Goal: Communication & Community: Answer question/provide support

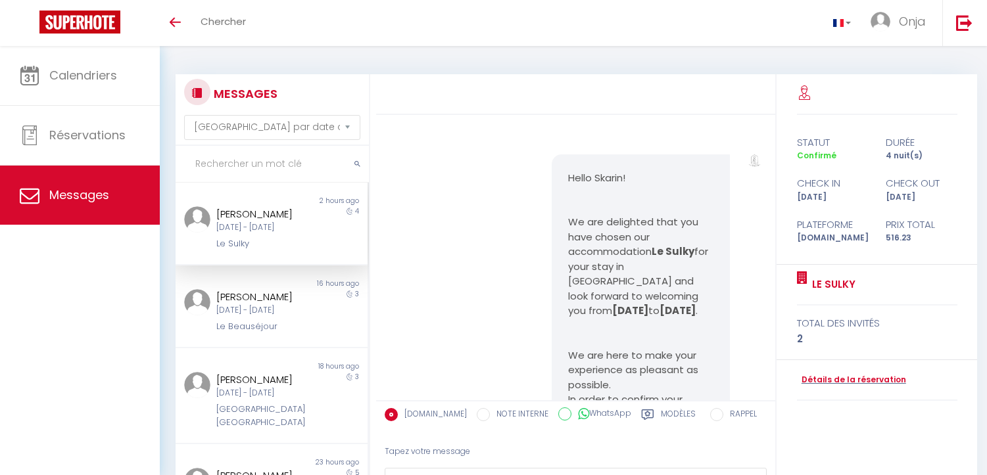
select select "message"
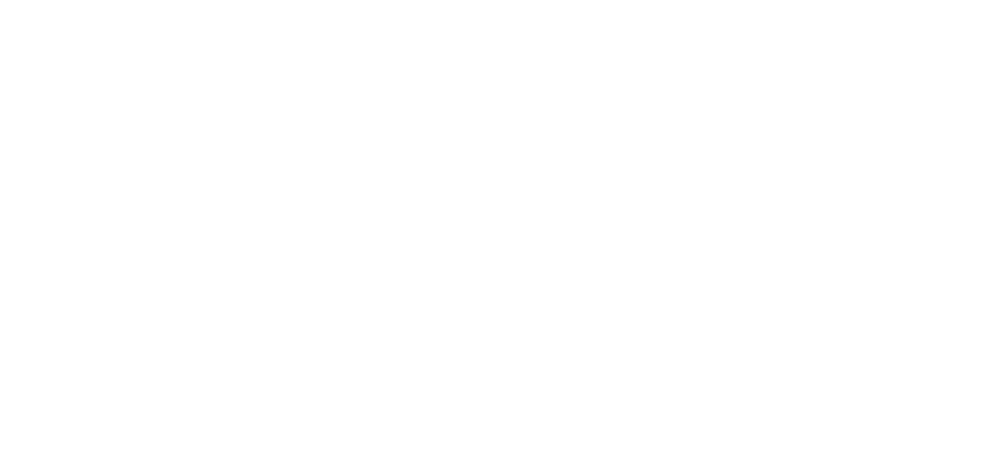
select select "message"
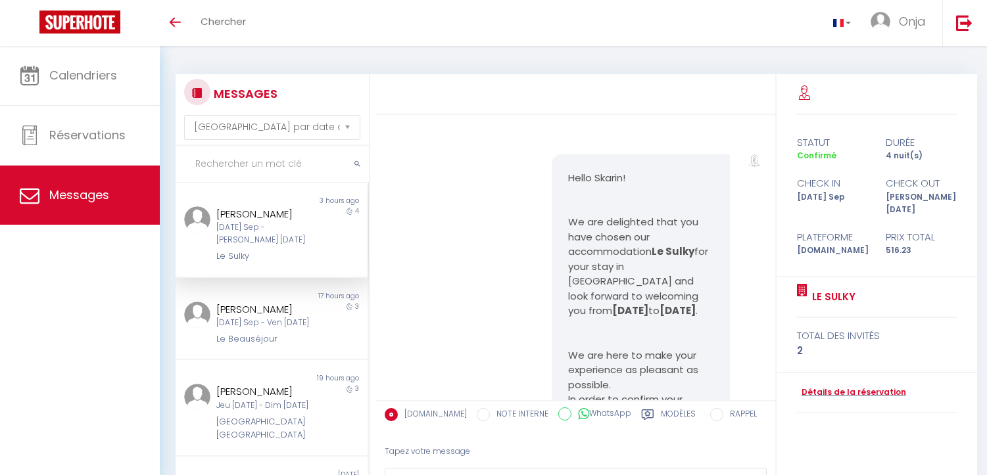
select select "message"
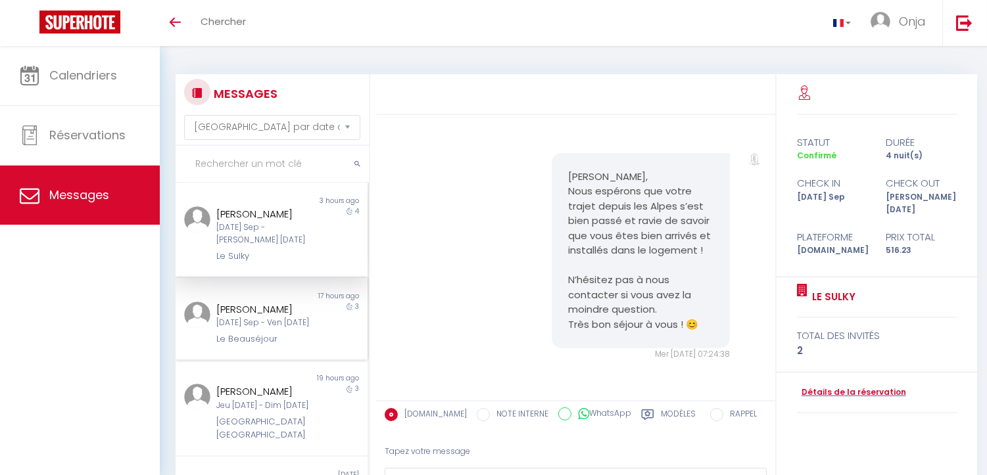
click at [260, 308] on div "[PERSON_NAME]" at bounding box center [263, 310] width 95 height 16
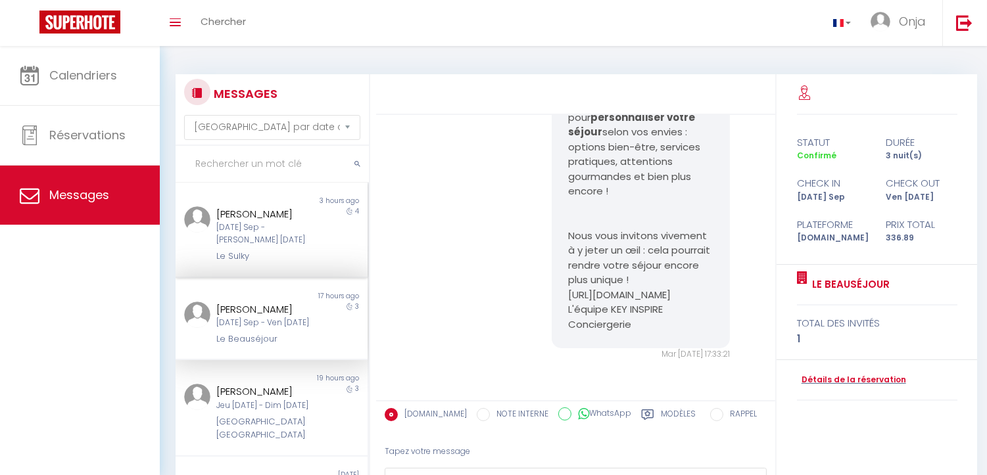
click at [251, 229] on div "[DATE] - [DATE]" at bounding box center [263, 234] width 95 height 25
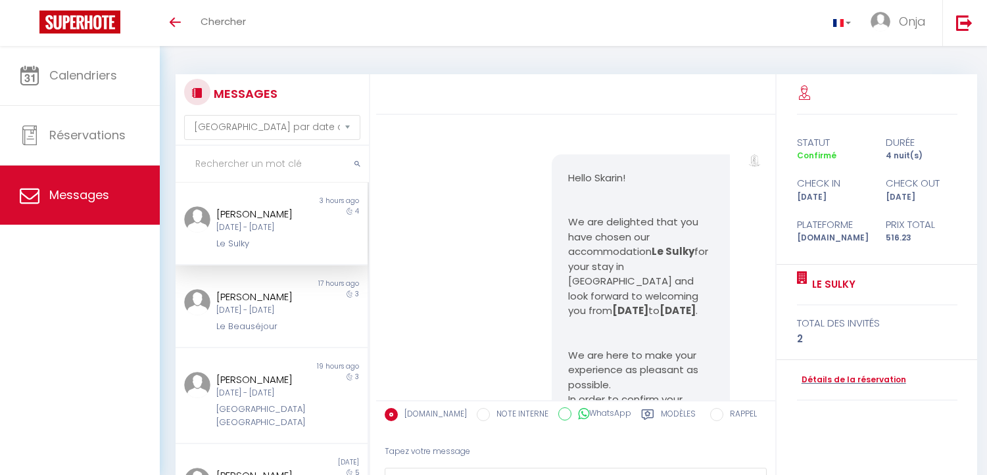
select select "message"
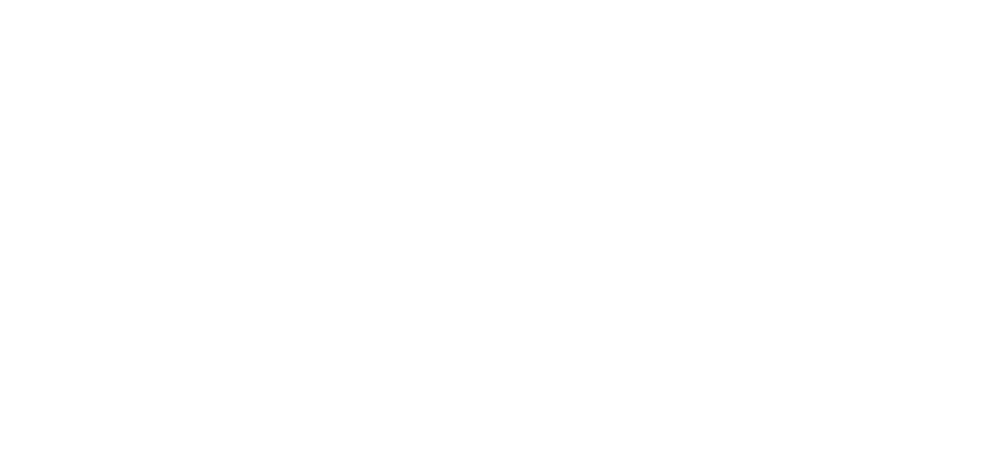
select select "message"
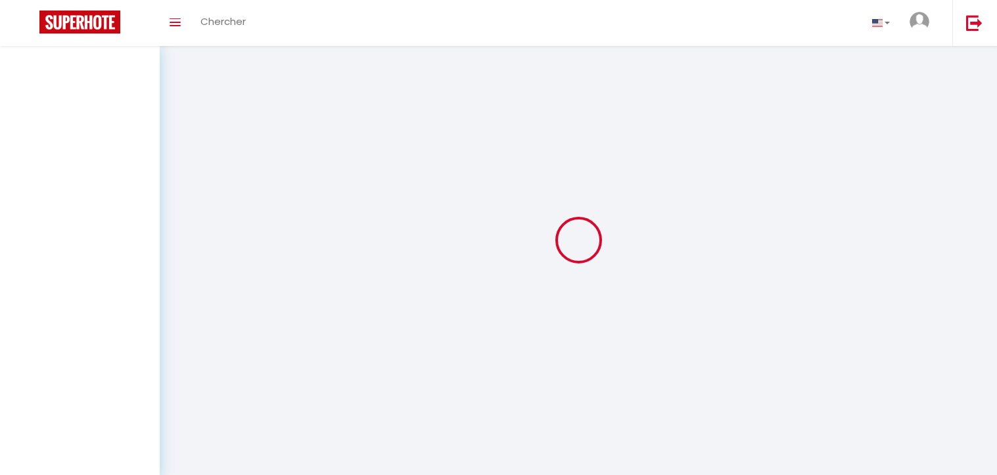
select select "message"
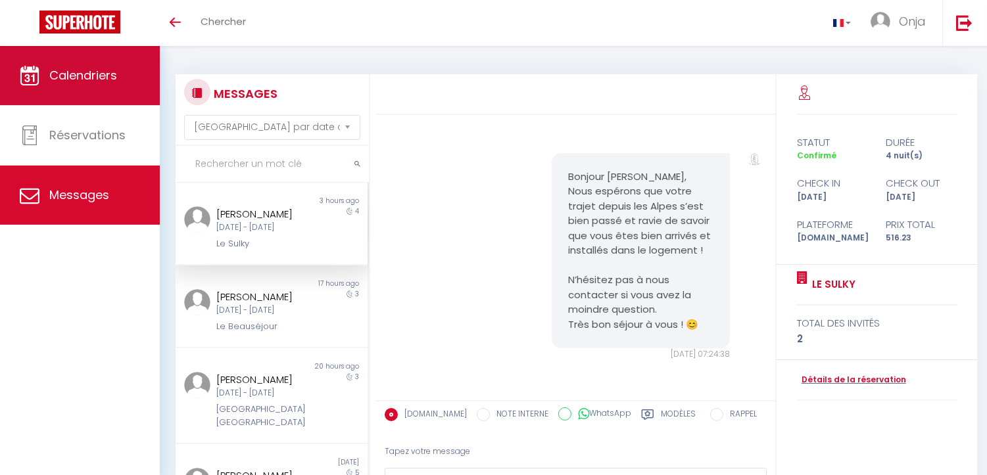
click at [117, 68] on link "Calendriers" at bounding box center [80, 75] width 160 height 59
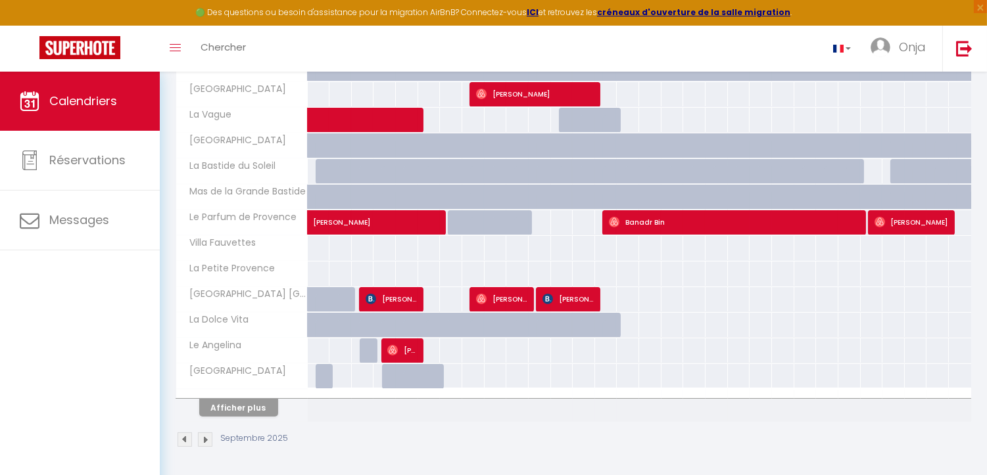
scroll to position [425, 0]
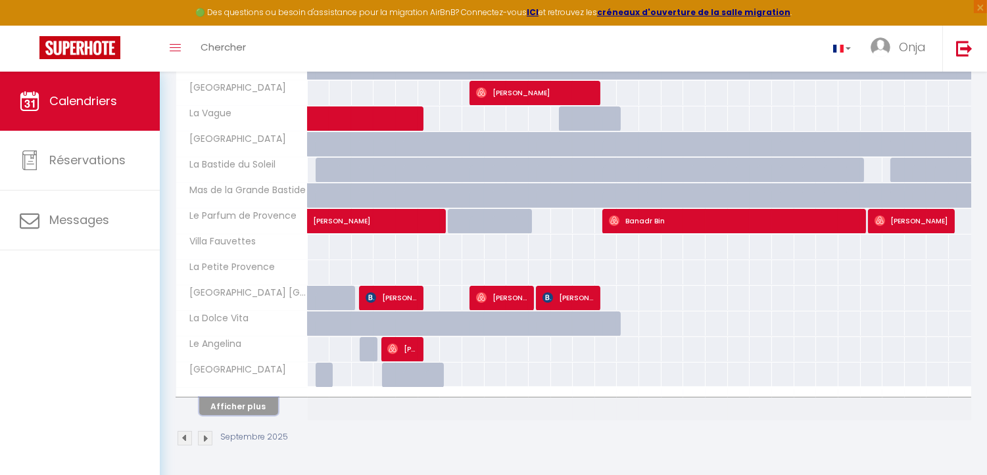
click at [216, 408] on button "Afficher plus" at bounding box center [238, 407] width 79 height 18
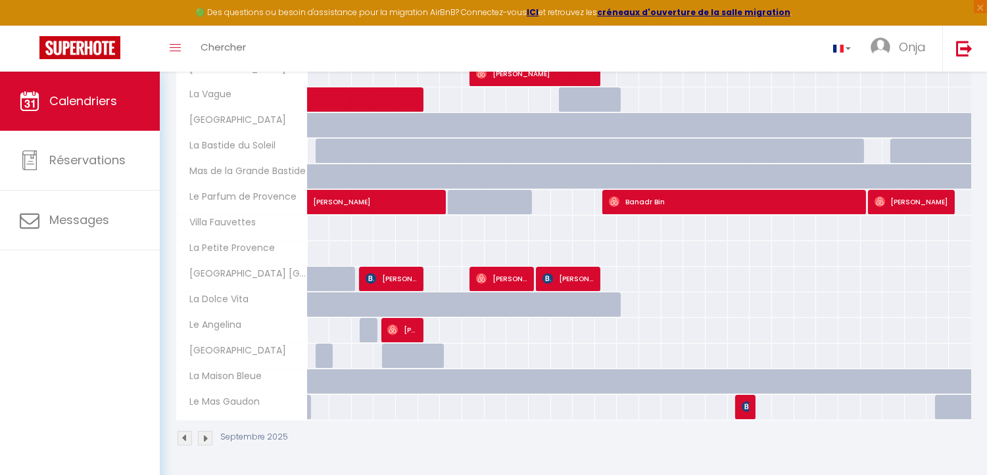
scroll to position [79, 0]
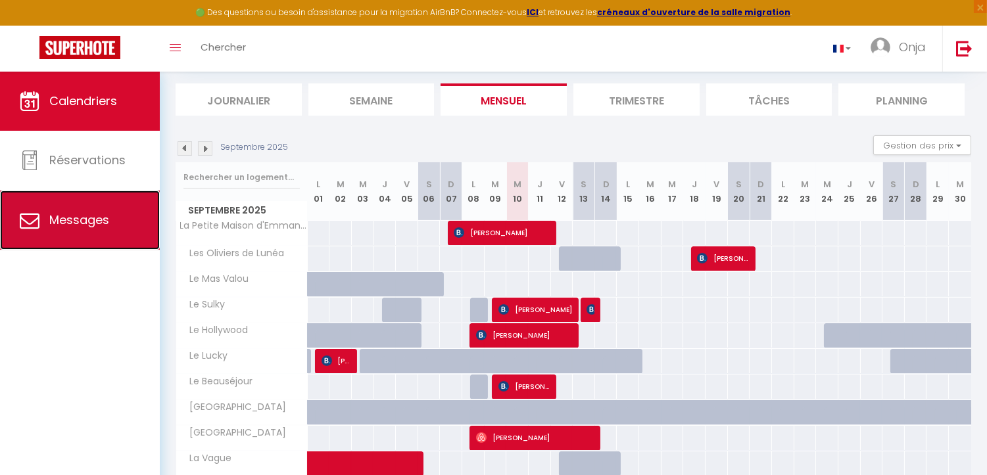
click at [70, 206] on link "Messages" at bounding box center [80, 220] width 160 height 59
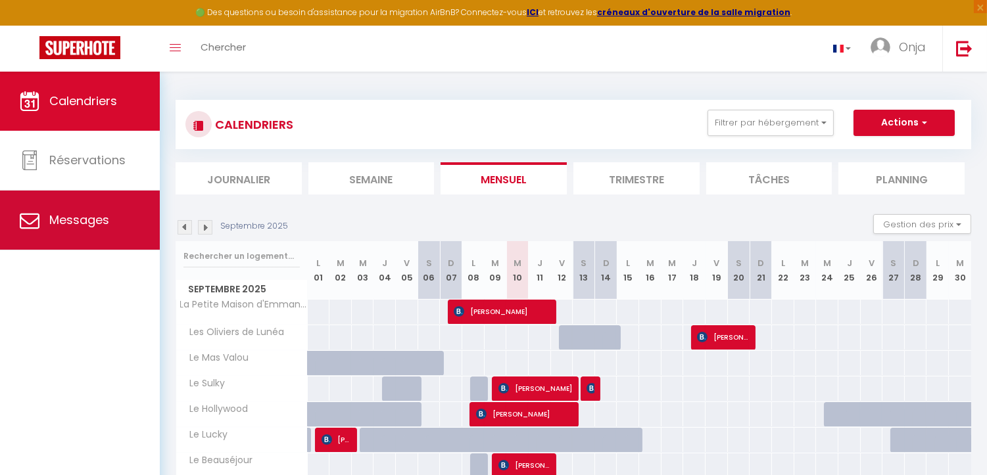
select select "message"
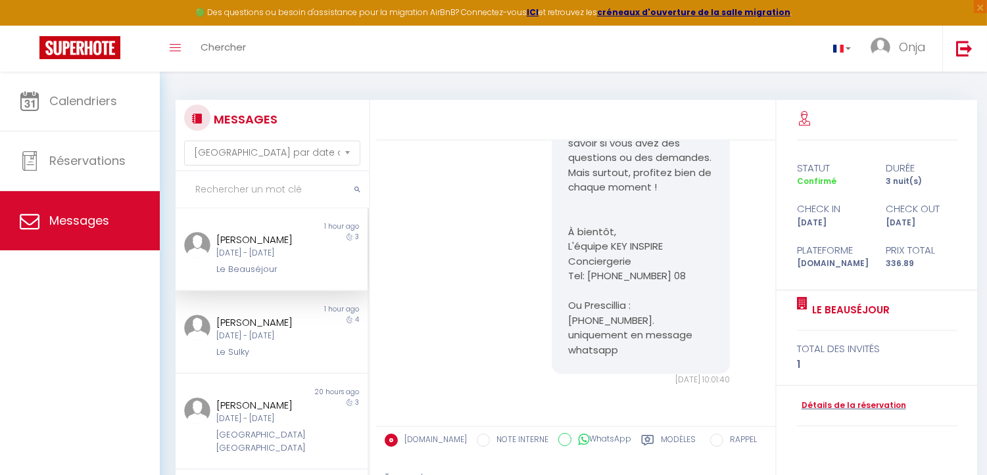
scroll to position [5825, 0]
click at [306, 346] on div "Skarin Lill-Marie Mar 09 Sep - Sam 13 Sep Le Sulky" at bounding box center [264, 337] width 112 height 45
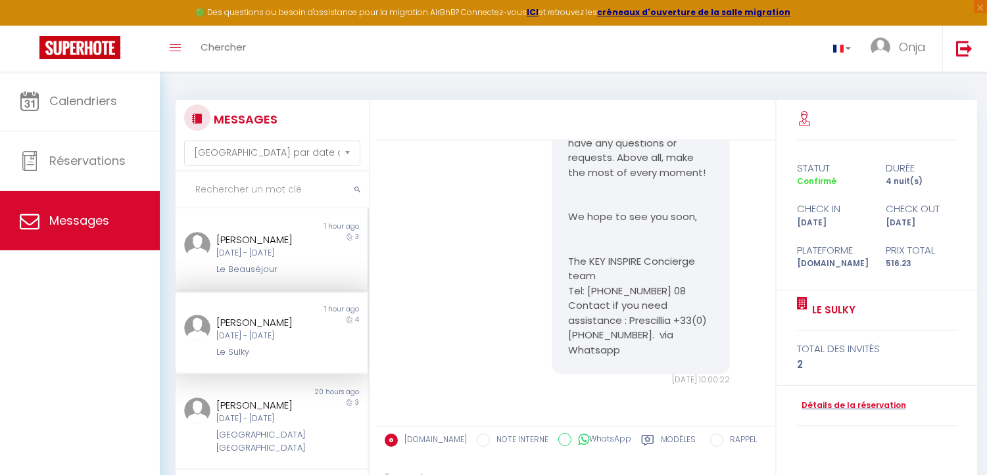
click at [320, 237] on div "3" at bounding box center [344, 254] width 48 height 45
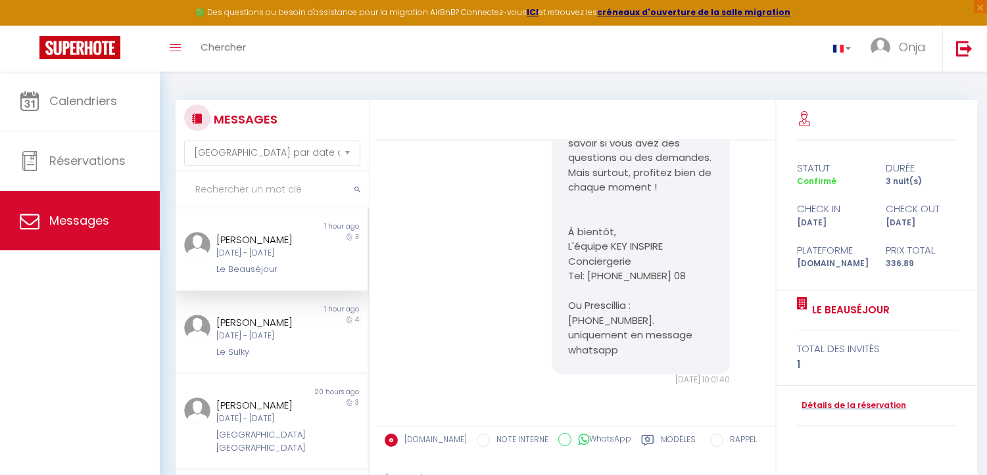
scroll to position [5825, 0]
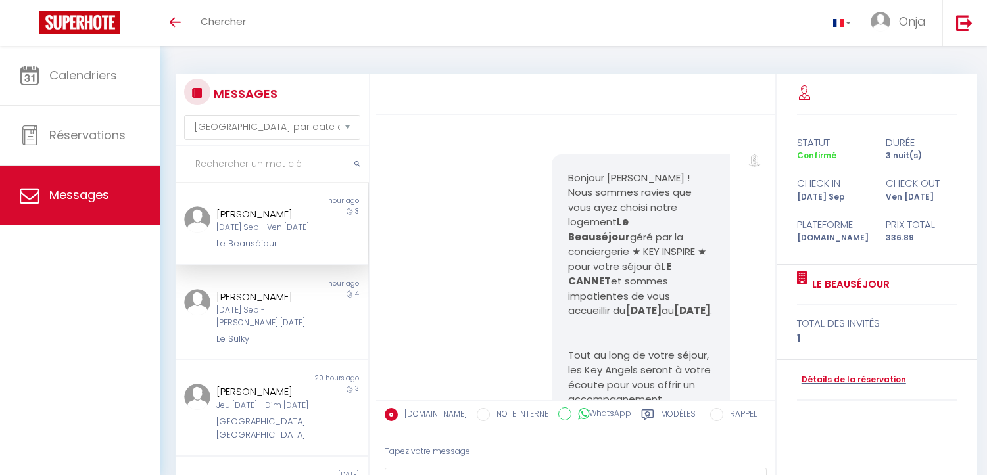
select select "message"
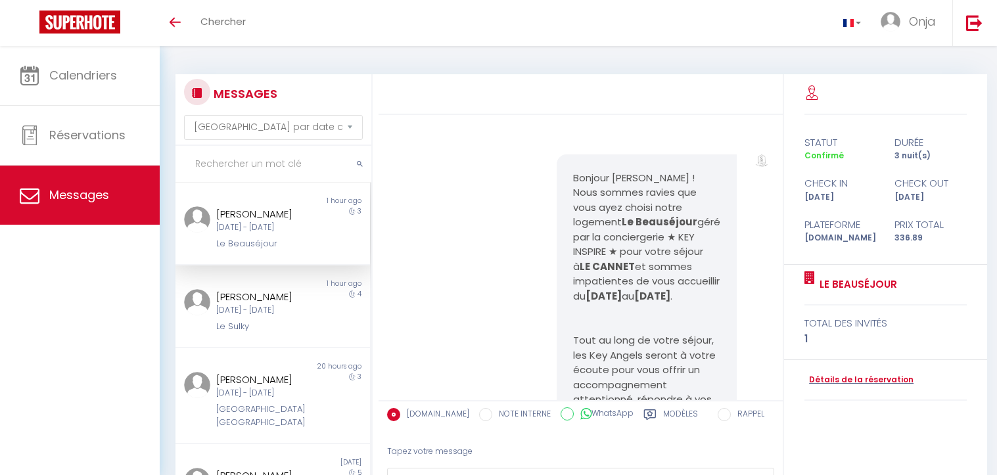
select select "message"
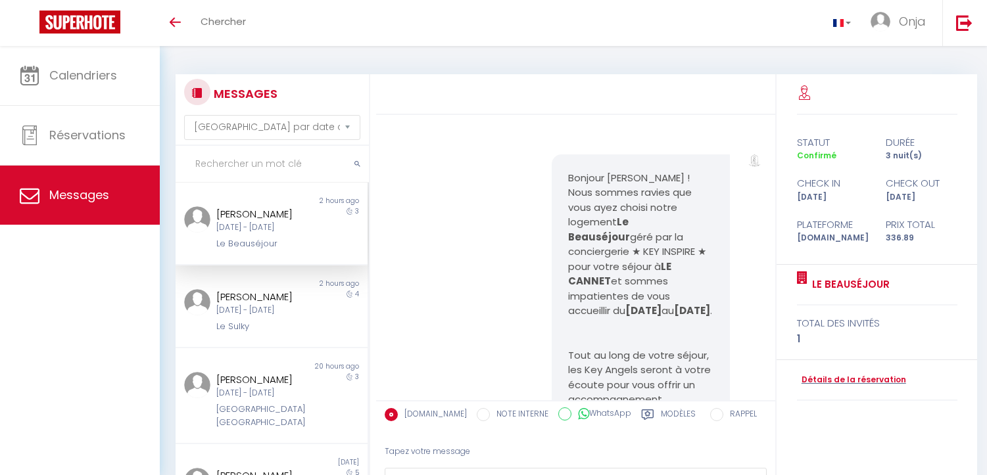
select select "message"
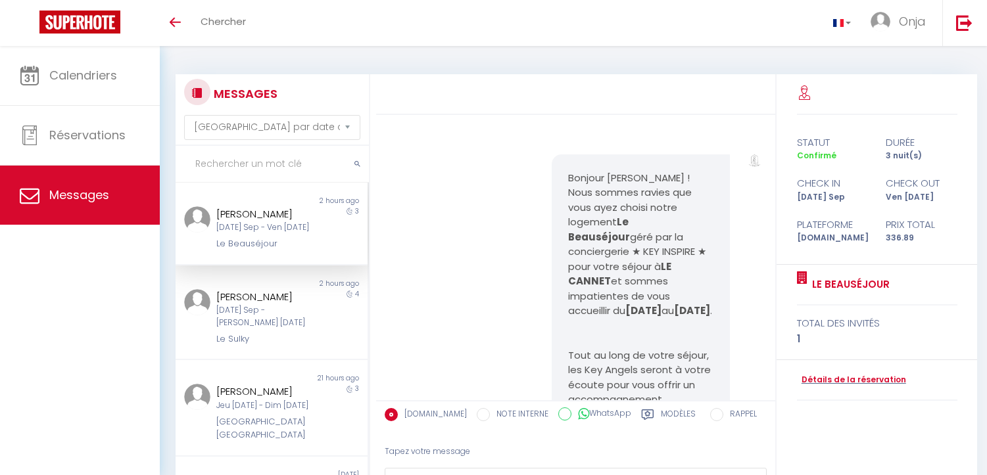
select select "message"
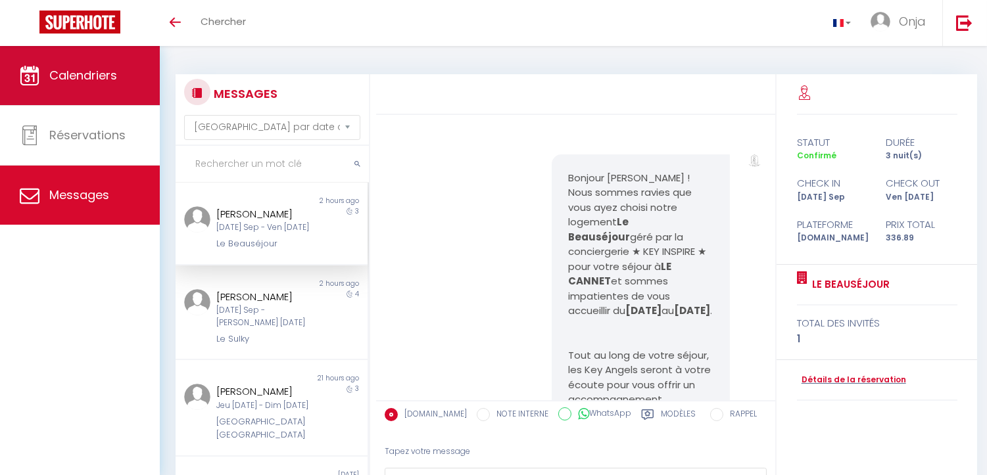
click at [102, 70] on span "Calendriers" at bounding box center [83, 75] width 68 height 16
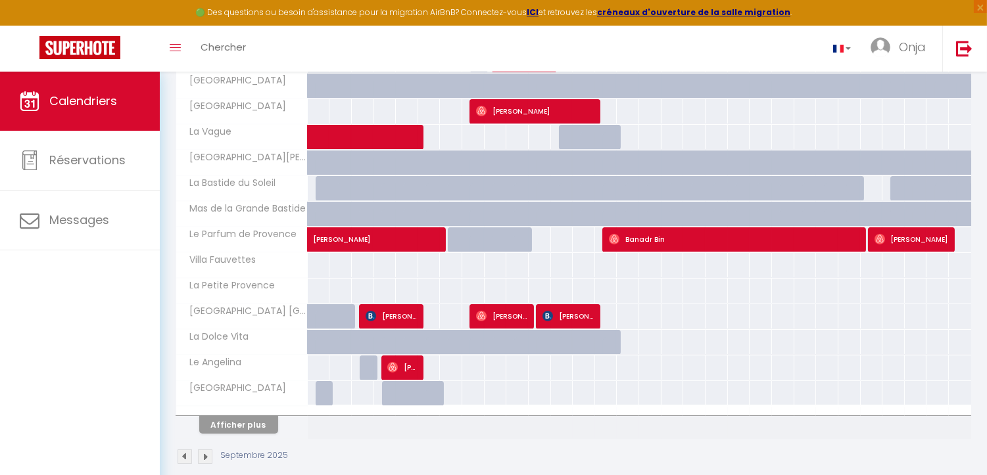
scroll to position [425, 0]
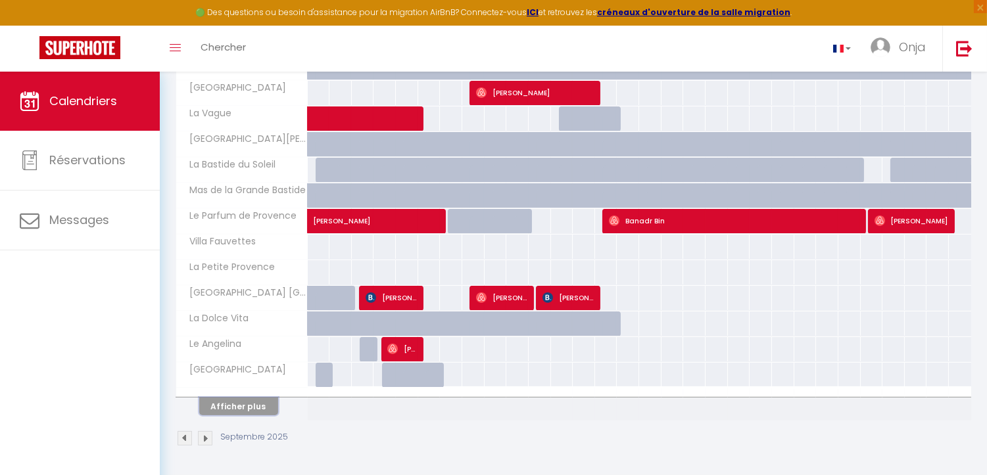
click at [272, 404] on button "Afficher plus" at bounding box center [238, 407] width 79 height 18
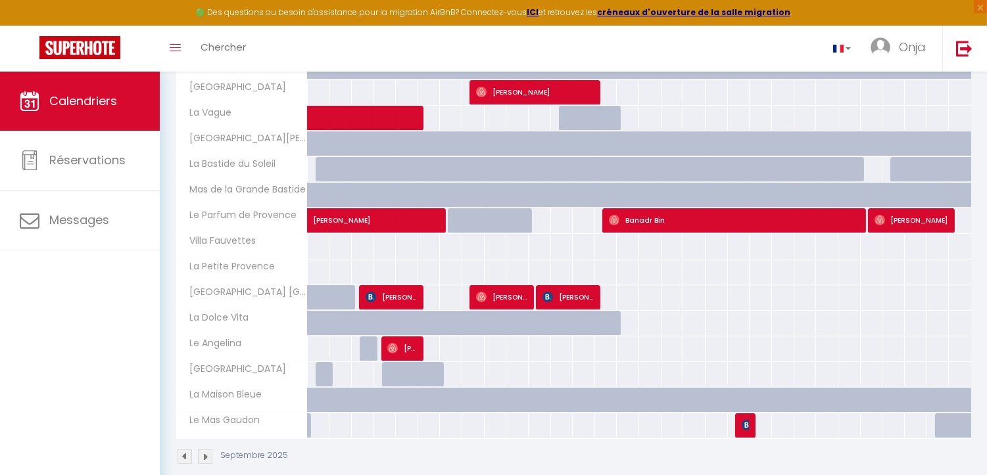
scroll to position [0, 0]
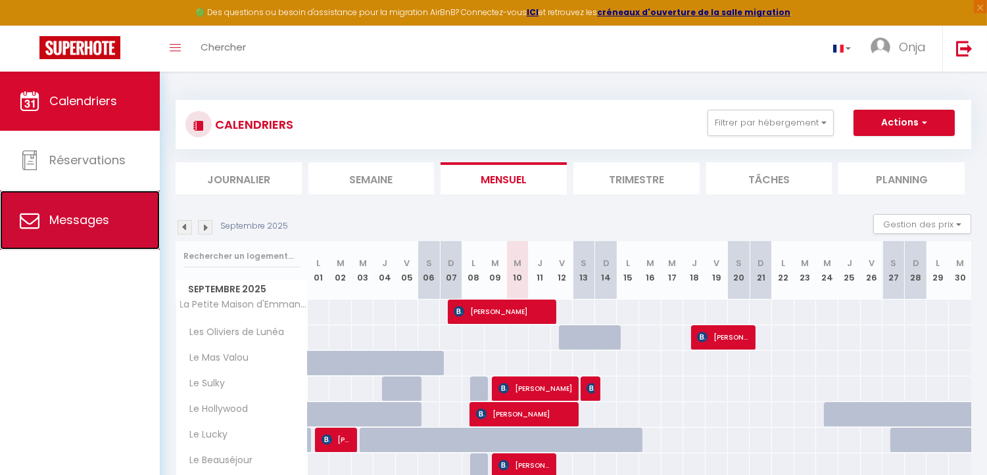
click at [145, 225] on link "Messages" at bounding box center [80, 220] width 160 height 59
select select "message"
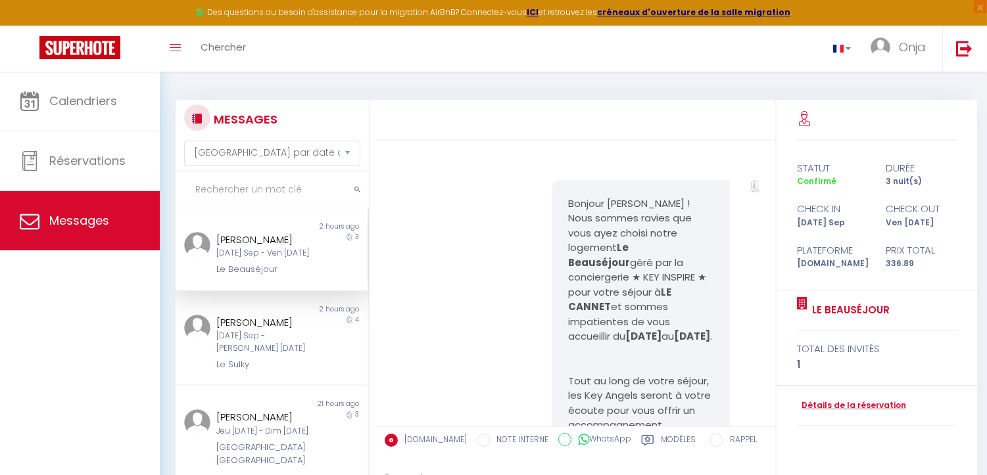
scroll to position [5825, 0]
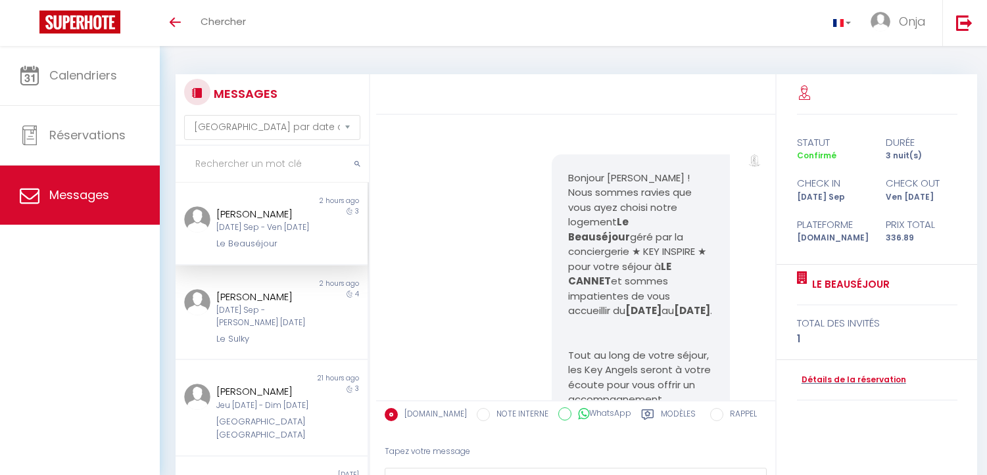
select select "message"
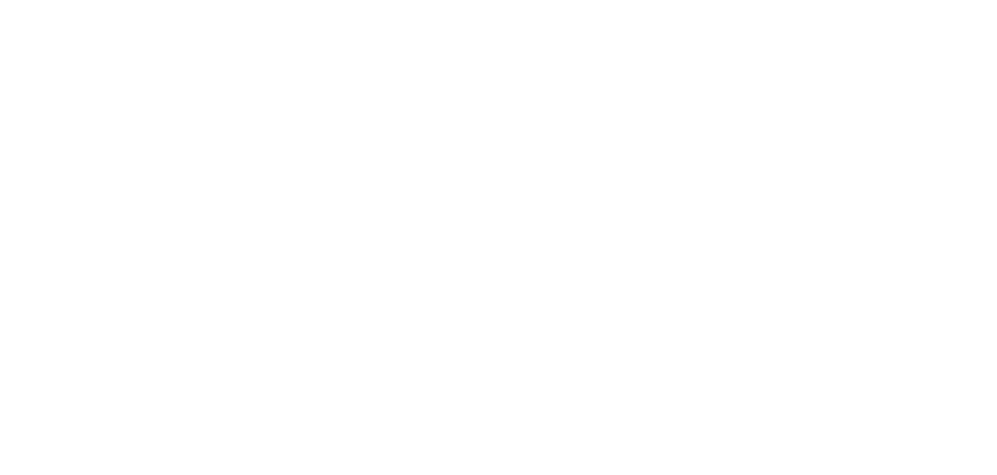
select select "message"
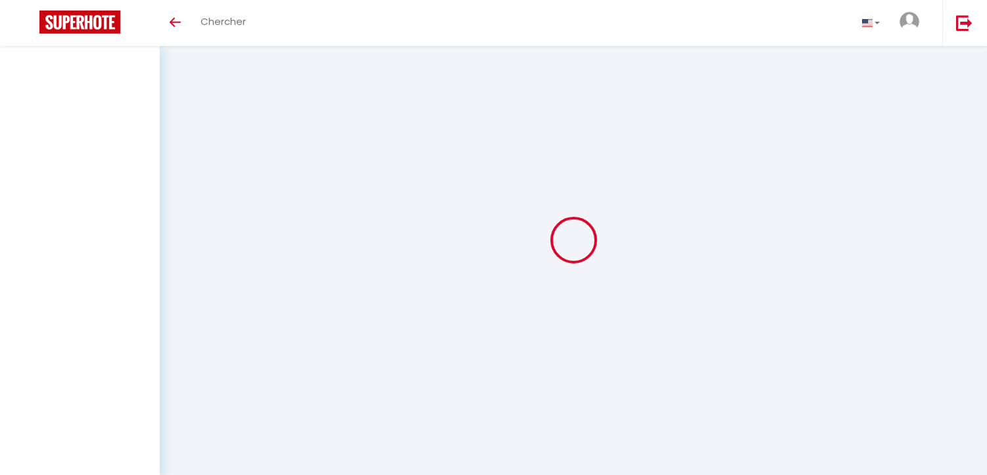
select select "message"
